Goal: Information Seeking & Learning: Learn about a topic

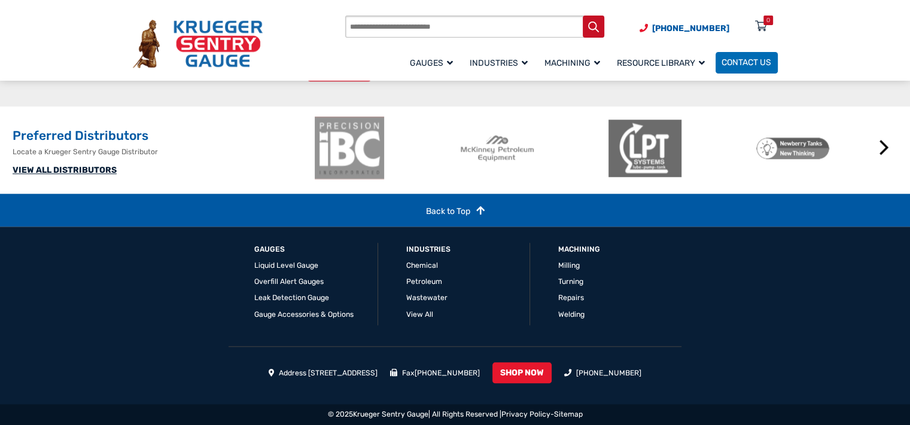
scroll to position [1303, 0]
click at [294, 266] on link "Liquid Level Gauge" at bounding box center [286, 266] width 64 height 8
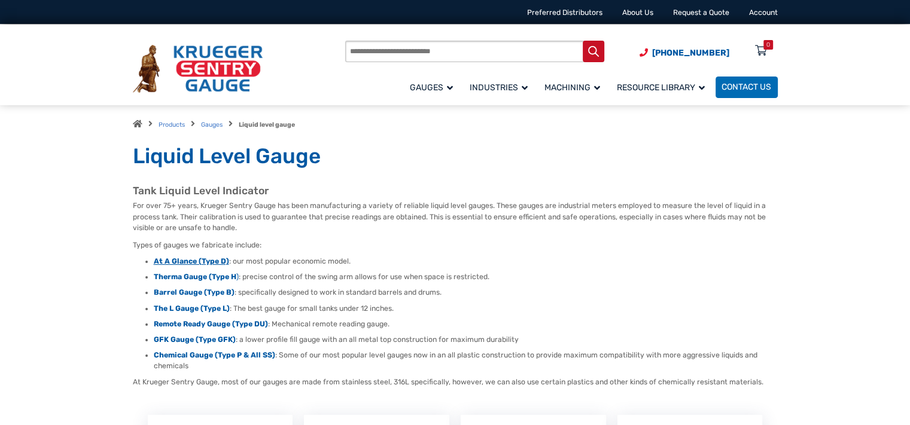
click at [181, 262] on strong "At A Glance (Type D)" at bounding box center [191, 261] width 75 height 8
click at [179, 276] on strong "Therma Gauge (Type H" at bounding box center [195, 277] width 83 height 8
click at [179, 294] on strong "Barrel Gauge (Type B)" at bounding box center [194, 292] width 81 height 8
click at [216, 275] on strong "Therma Gauge (Type H" at bounding box center [195, 277] width 83 height 8
click at [206, 265] on strong "At A Glance (Type D)" at bounding box center [191, 261] width 75 height 8
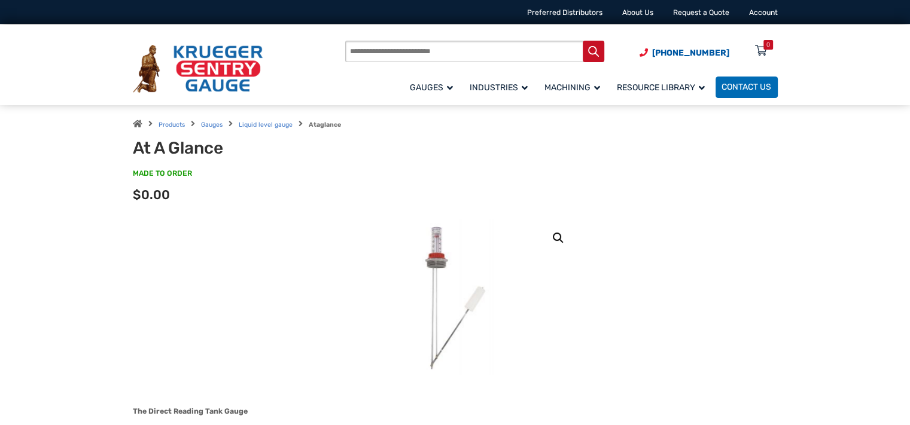
click at [431, 251] on img at bounding box center [456, 297] width 126 height 157
click at [438, 235] on img at bounding box center [456, 297] width 126 height 157
click at [555, 235] on link "🔍" at bounding box center [559, 238] width 22 height 22
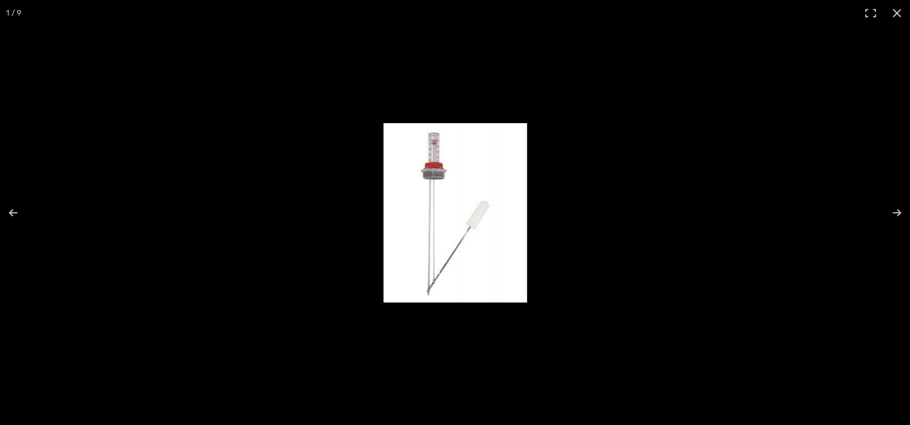
click at [423, 154] on img at bounding box center [456, 213] width 144 height 180
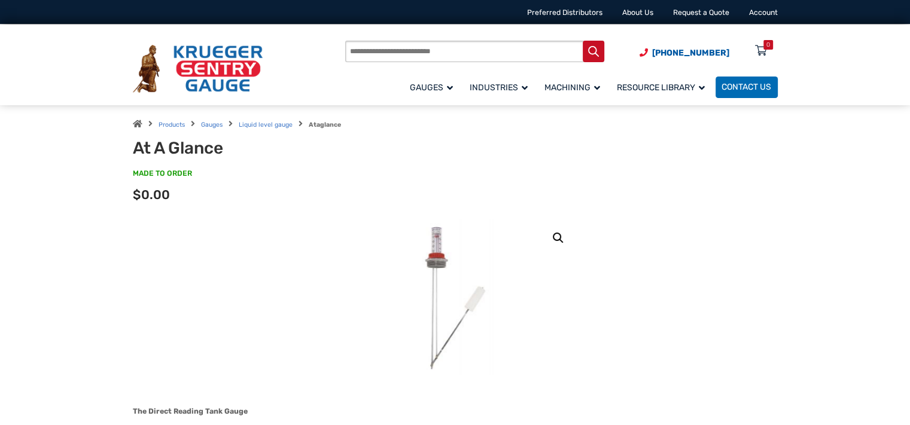
click at [436, 257] on img at bounding box center [456, 297] width 126 height 157
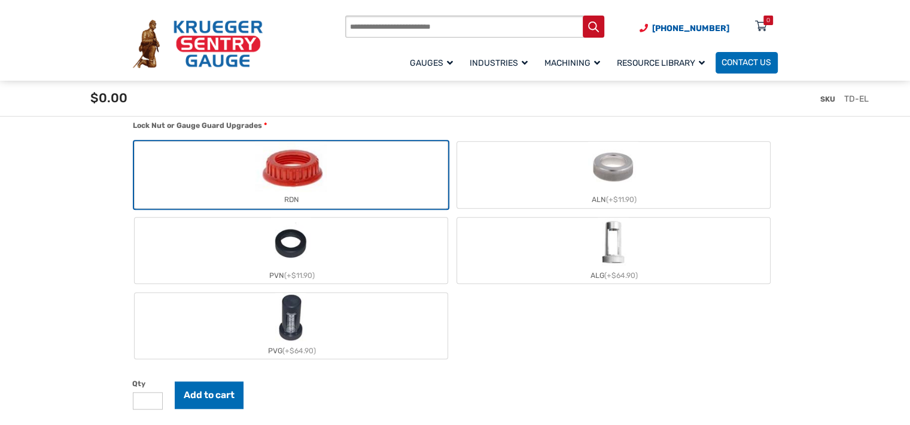
scroll to position [1137, 0]
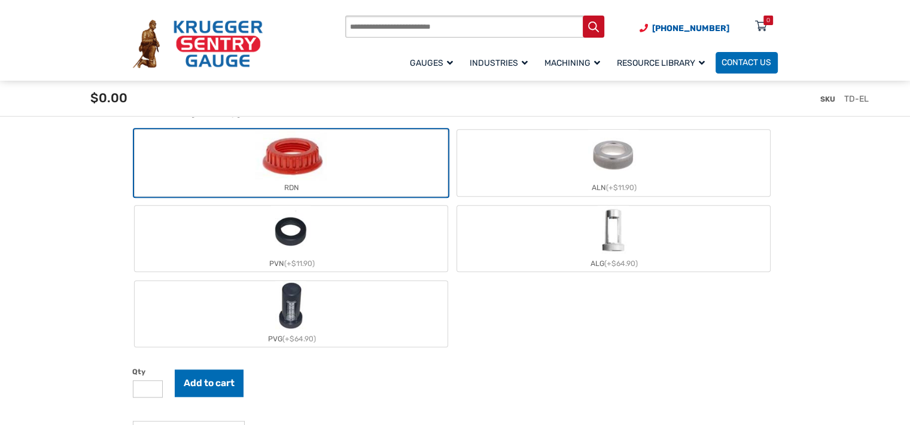
click at [290, 306] on img "PVG" at bounding box center [290, 306] width 31 height 50
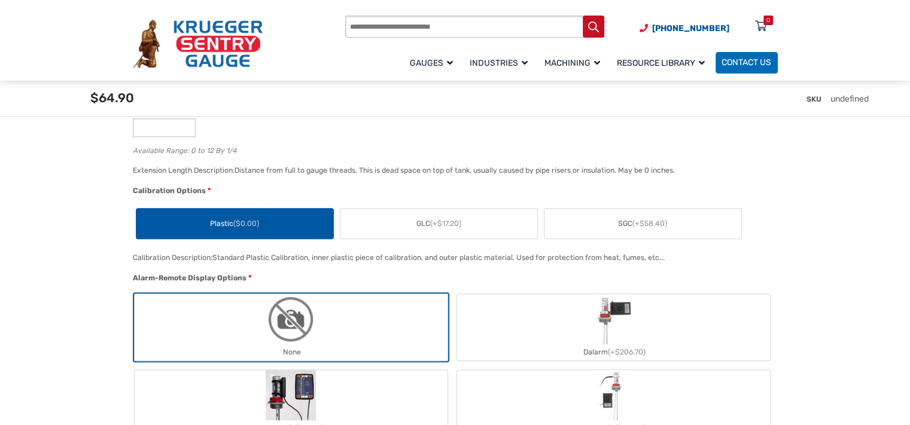
scroll to position [778, 0]
